Goal: Navigation & Orientation: Find specific page/section

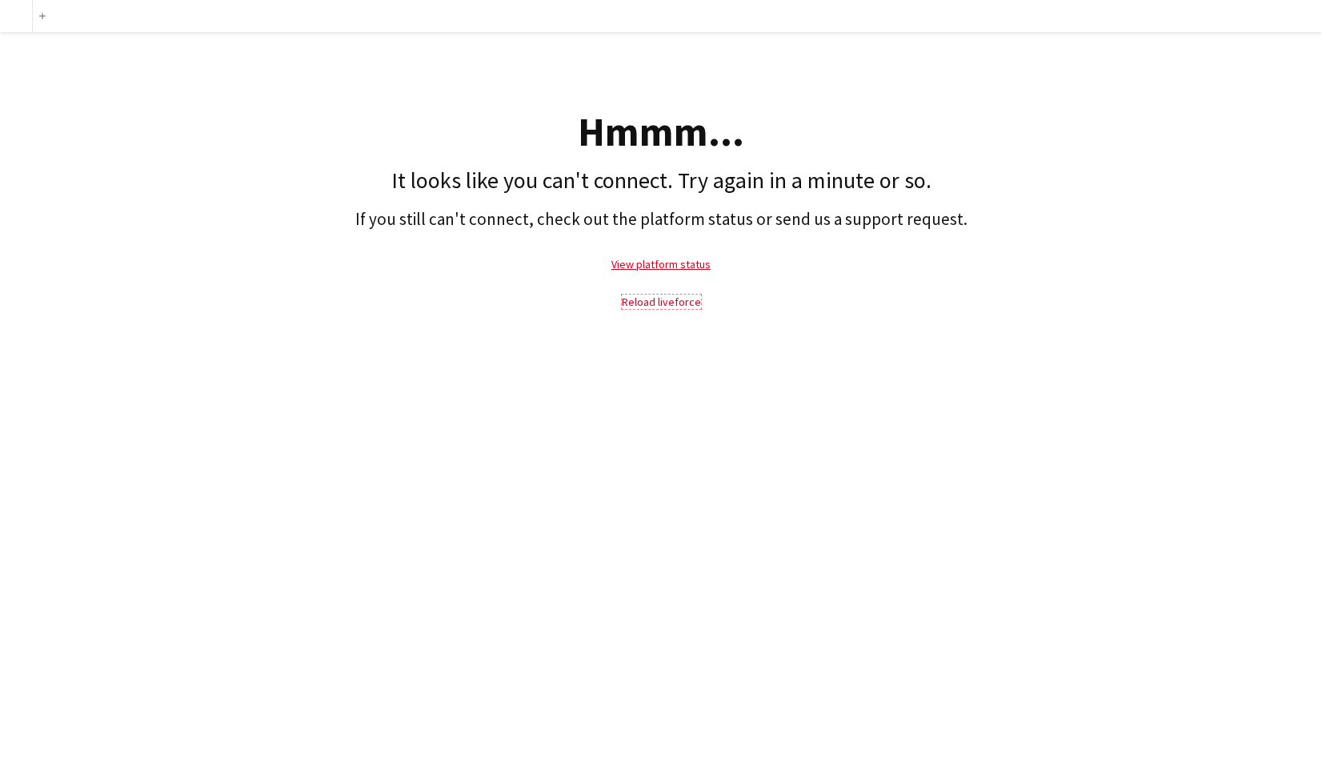
click at [648, 298] on link "Reload liveforce" at bounding box center [661, 302] width 79 height 14
click at [653, 368] on div "Add Hmmm... It looks like you can't connect. Try again in a minute or so. If yo…" at bounding box center [661, 387] width 1322 height 775
click at [651, 303] on link "Reload liveforce" at bounding box center [661, 302] width 79 height 14
